Goal: Transaction & Acquisition: Purchase product/service

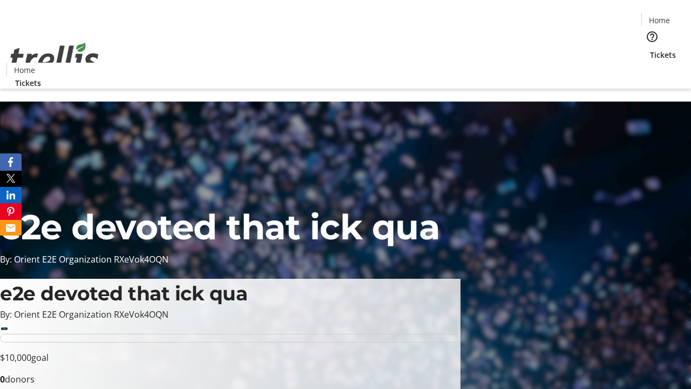
click at [650, 49] on span "Tickets" at bounding box center [663, 54] width 26 height 11
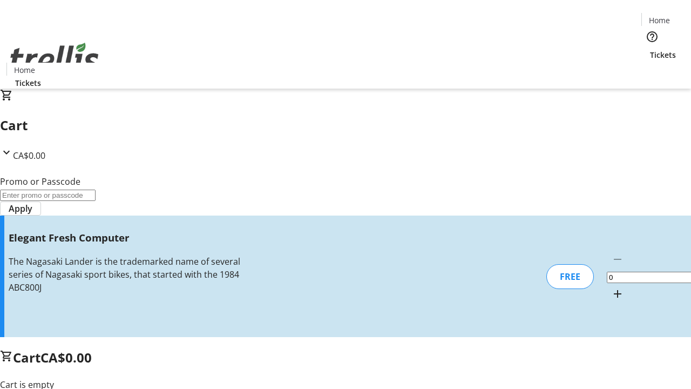
click at [612, 287] on mat-icon "Increment by one" at bounding box center [618, 293] width 13 height 13
type input "1"
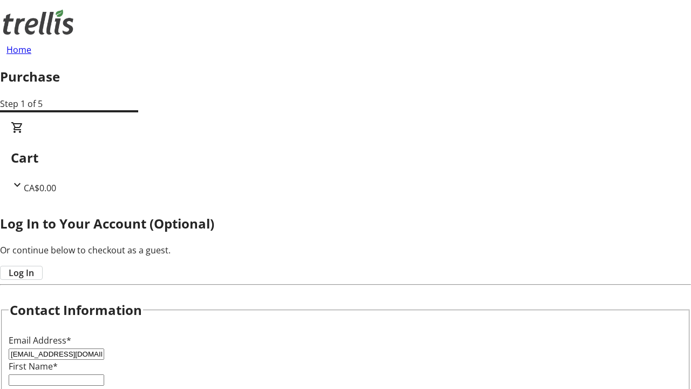
type input "[EMAIL_ADDRESS][DOMAIN_NAME]"
type input "Aubree"
type input "[PERSON_NAME]"
